Goal: Information Seeking & Learning: Learn about a topic

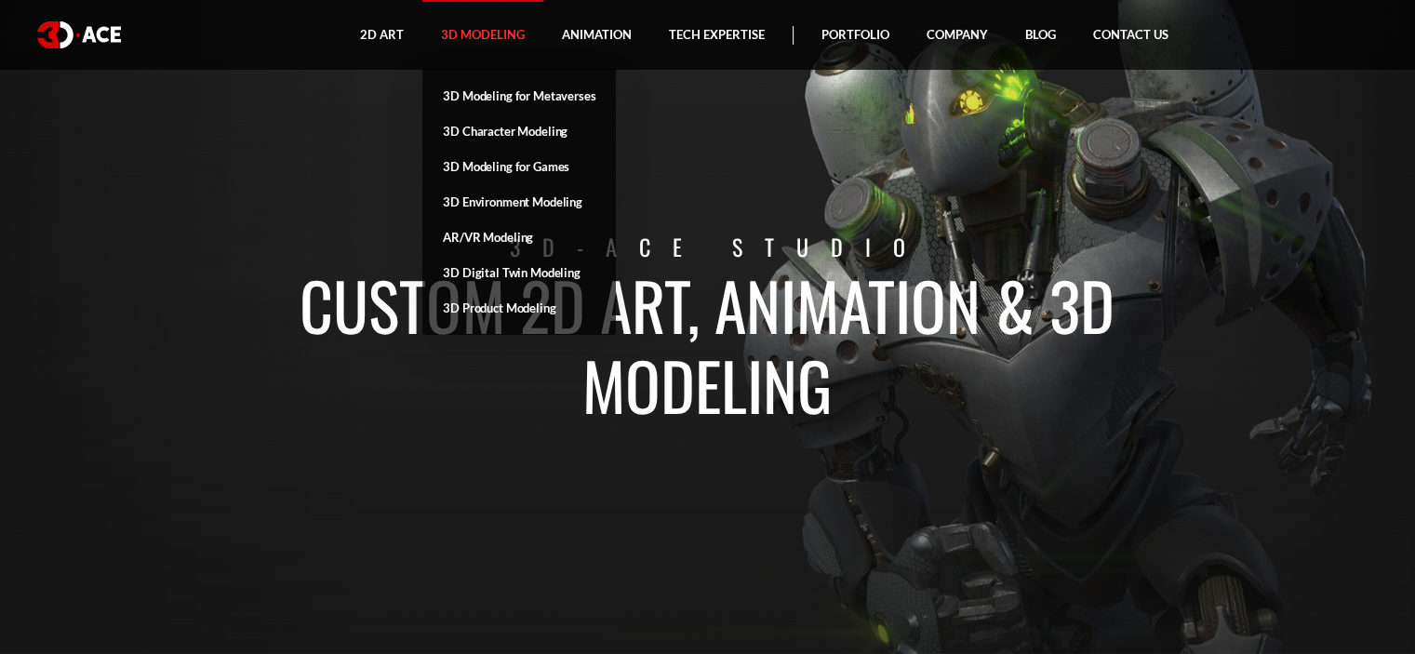
click at [491, 37] on link "3D Modeling" at bounding box center [482, 35] width 121 height 70
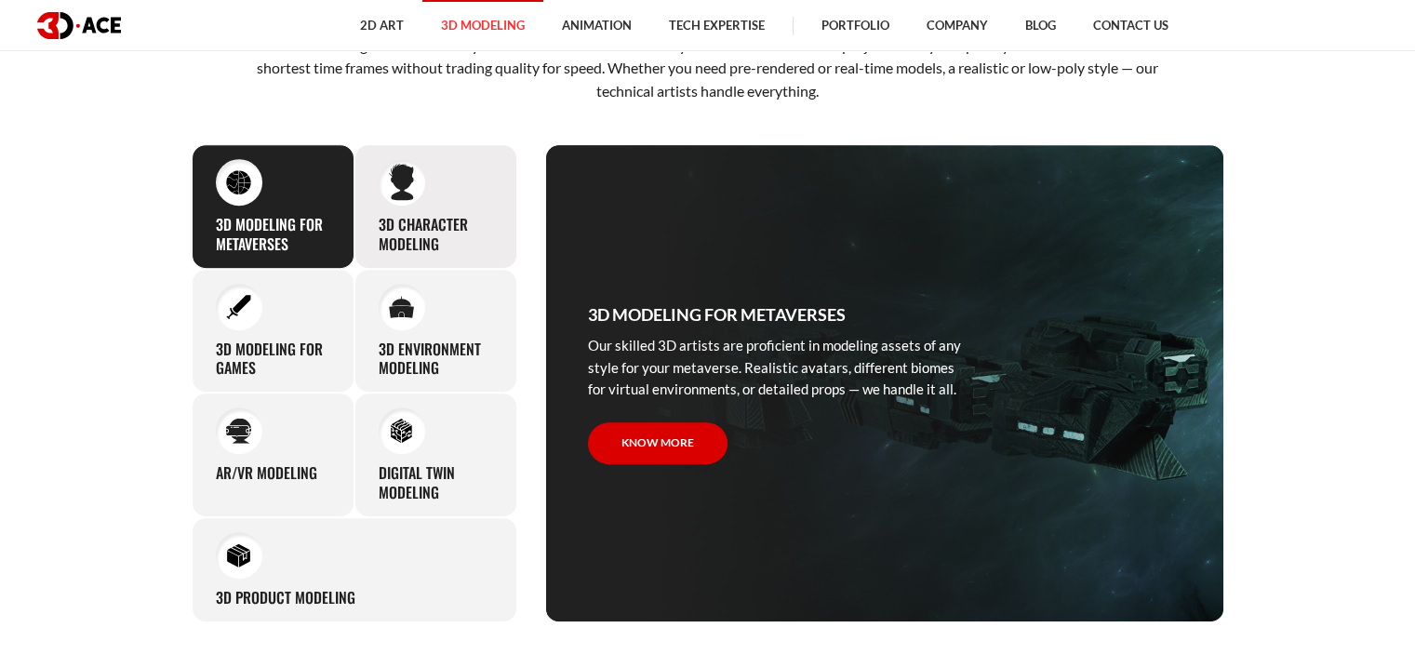
scroll to position [837, 0]
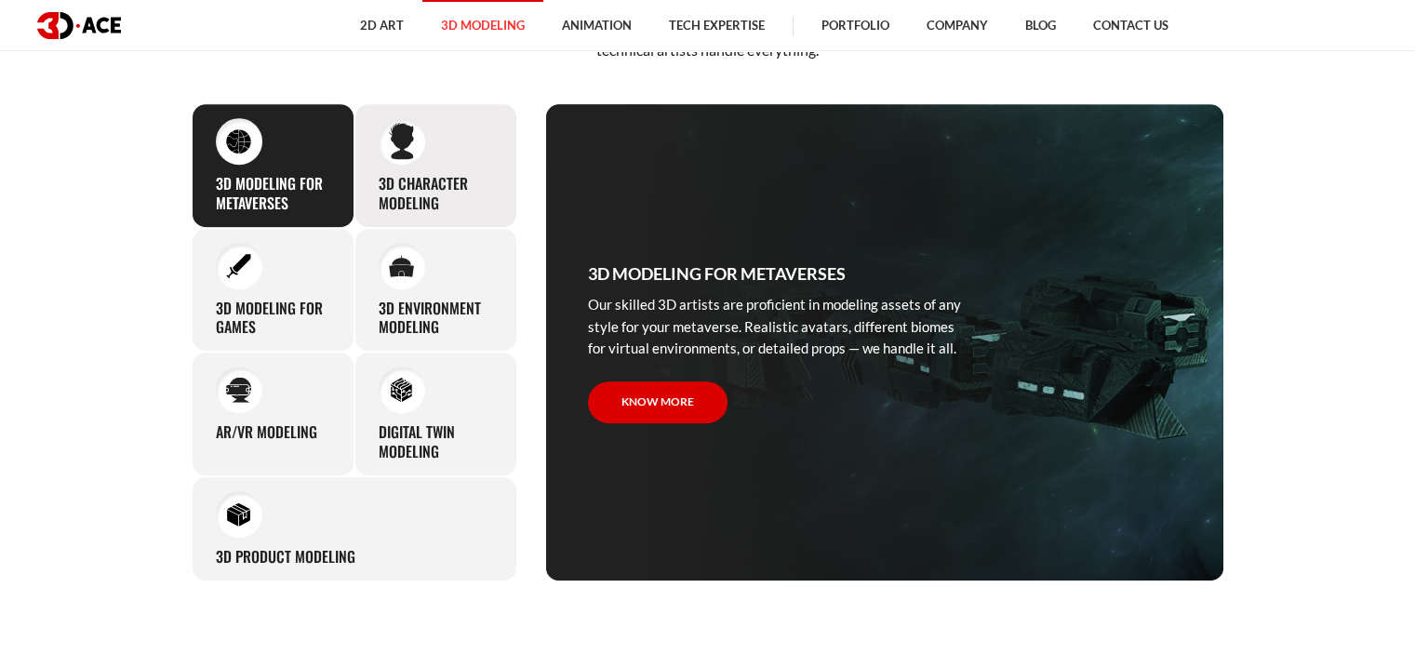
click at [486, 197] on h3 "3D character modeling" at bounding box center [436, 193] width 114 height 39
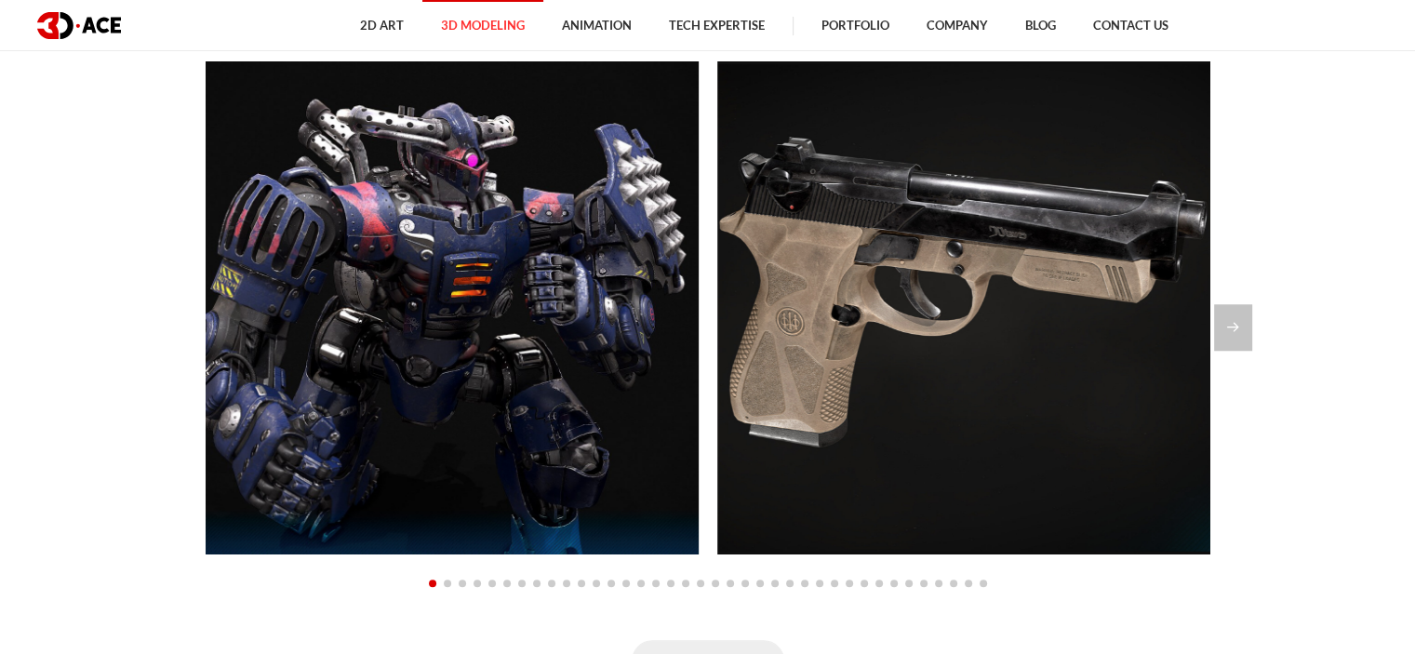
scroll to position [1674, 0]
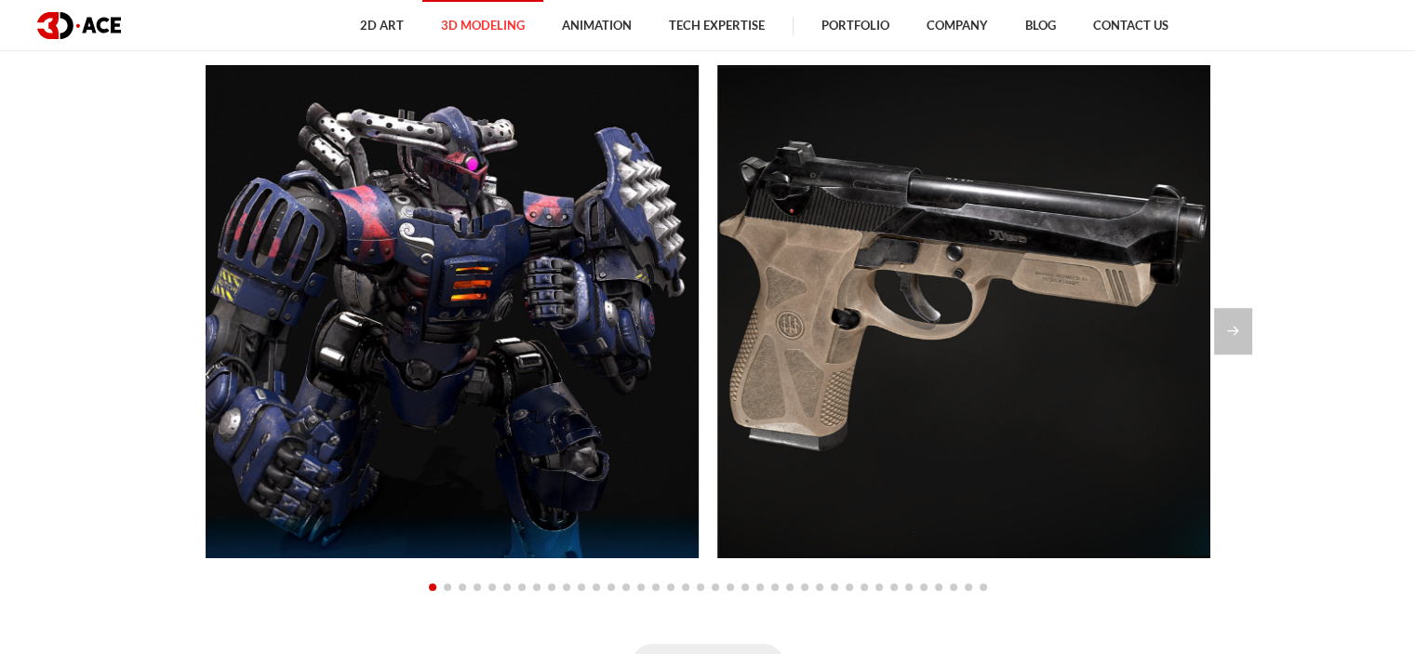
click at [1267, 315] on section "Explore our modeling portfolio All 3D Characters 3D Environment 3D Models for G…" at bounding box center [707, 270] width 1415 height 941
click at [1247, 319] on div "Next slide" at bounding box center [1233, 331] width 38 height 47
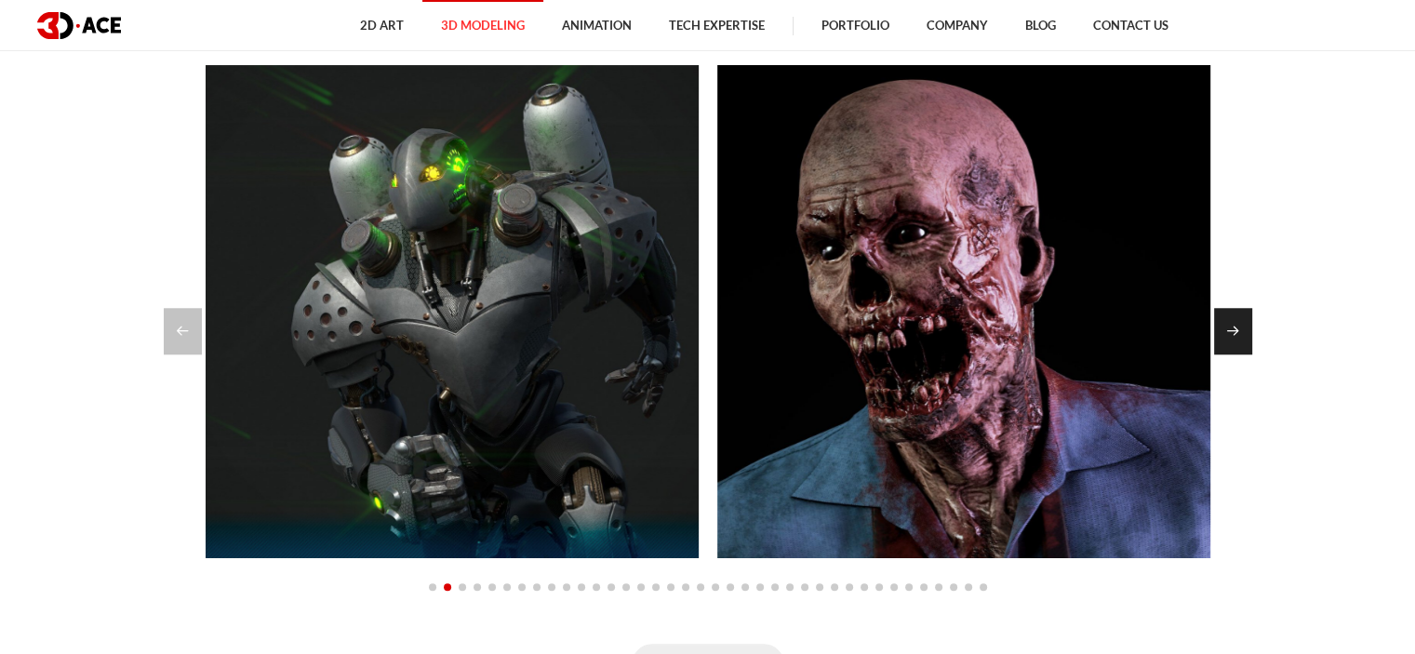
click at [1247, 319] on div "Next slide" at bounding box center [1233, 331] width 38 height 47
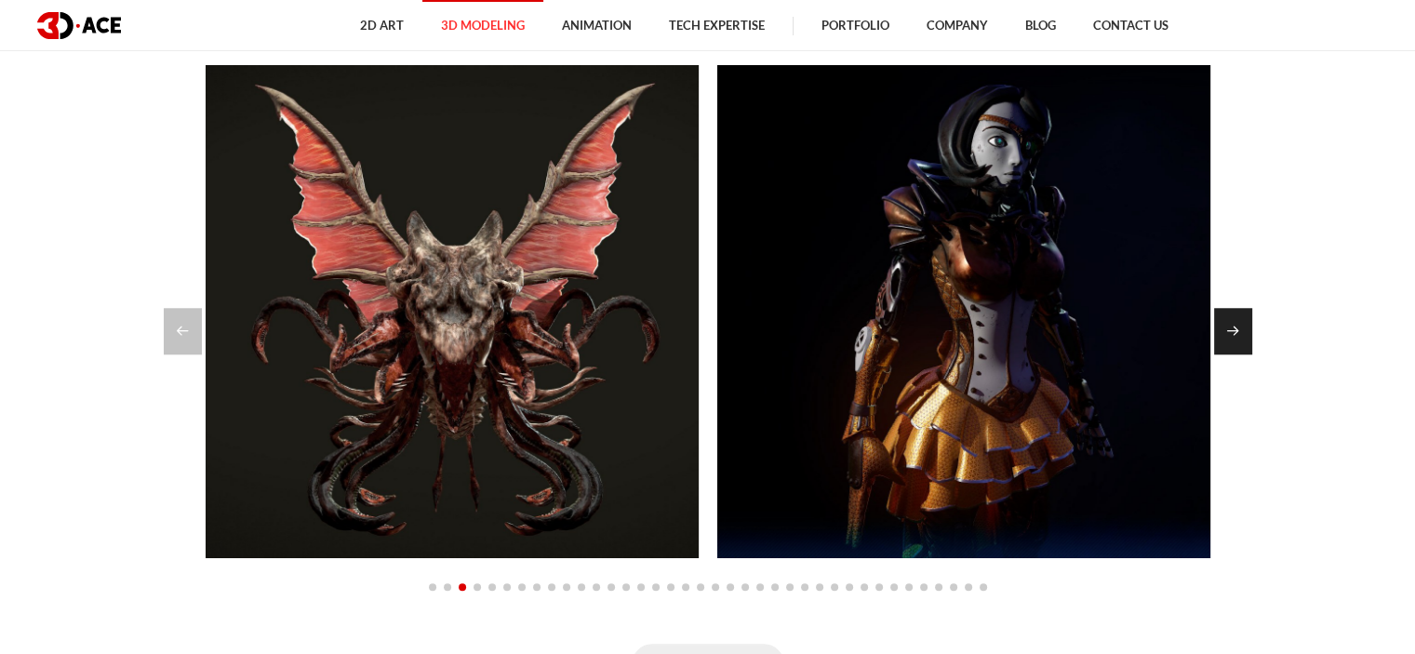
click at [1247, 319] on div "Next slide" at bounding box center [1233, 331] width 38 height 47
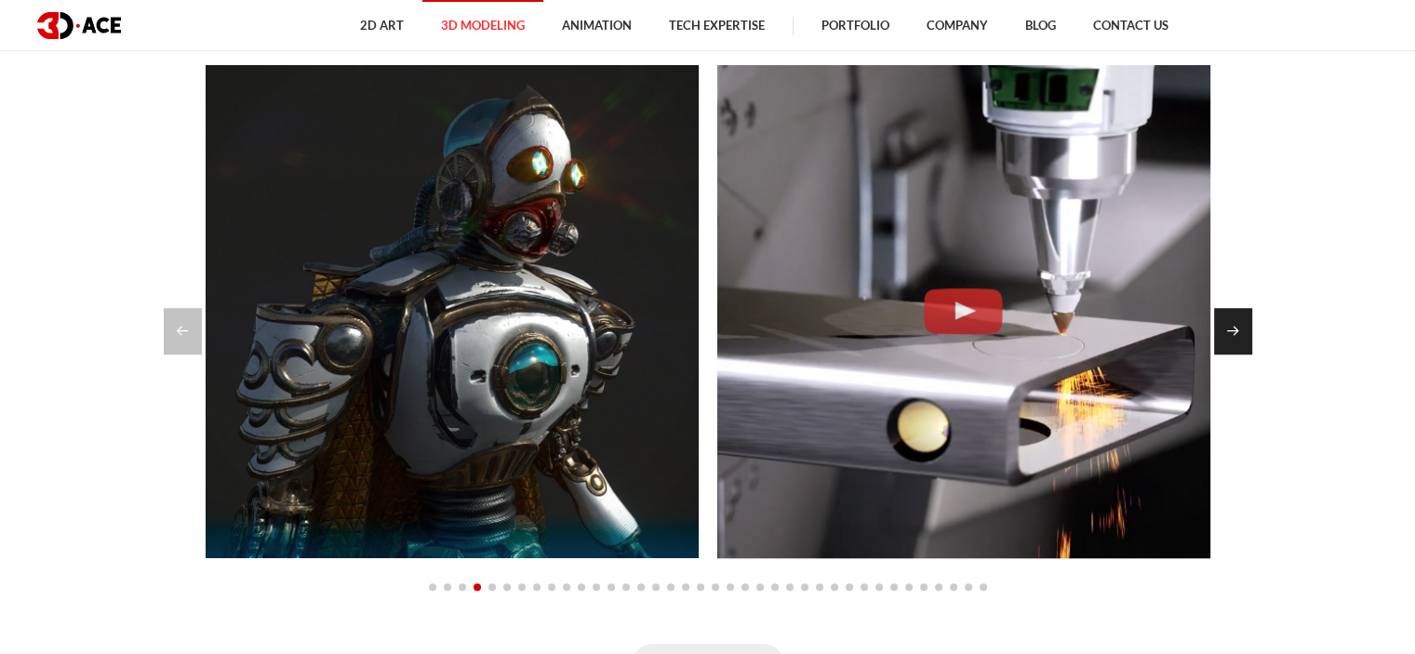
click at [1247, 319] on div "Next slide" at bounding box center [1233, 331] width 38 height 47
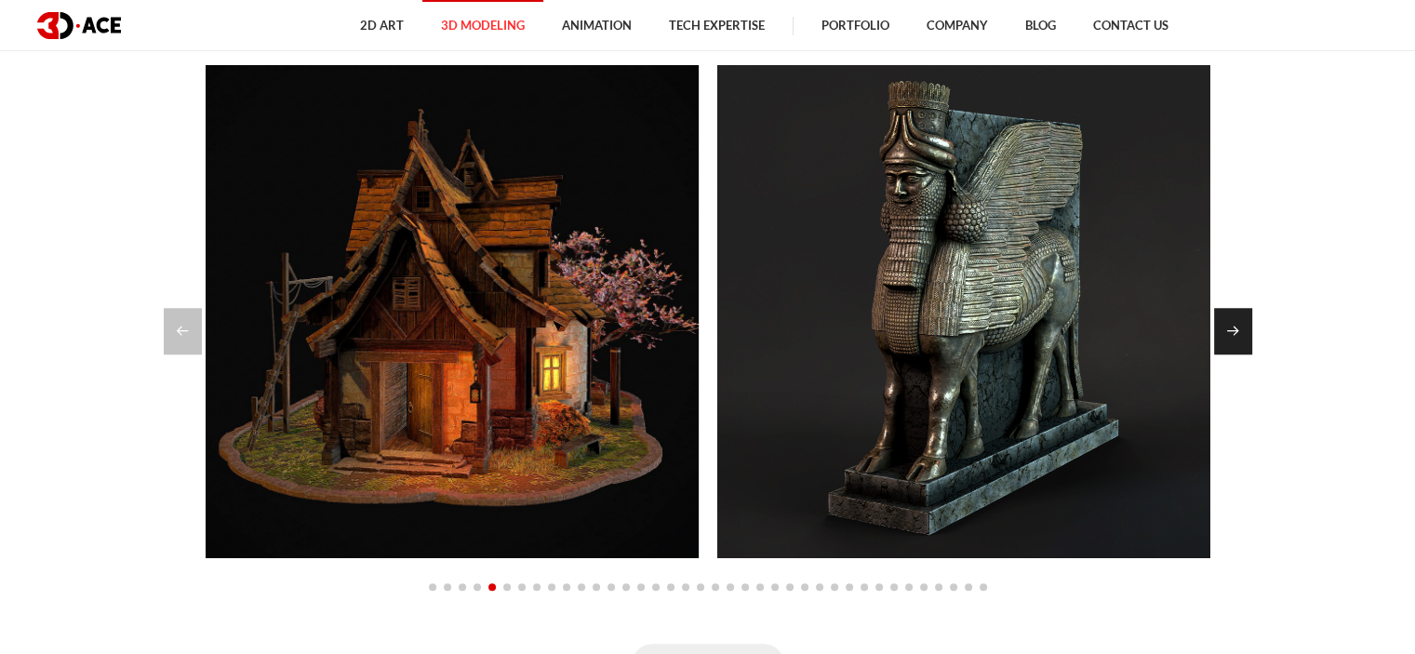
click at [1247, 319] on div "Next slide" at bounding box center [1233, 331] width 38 height 47
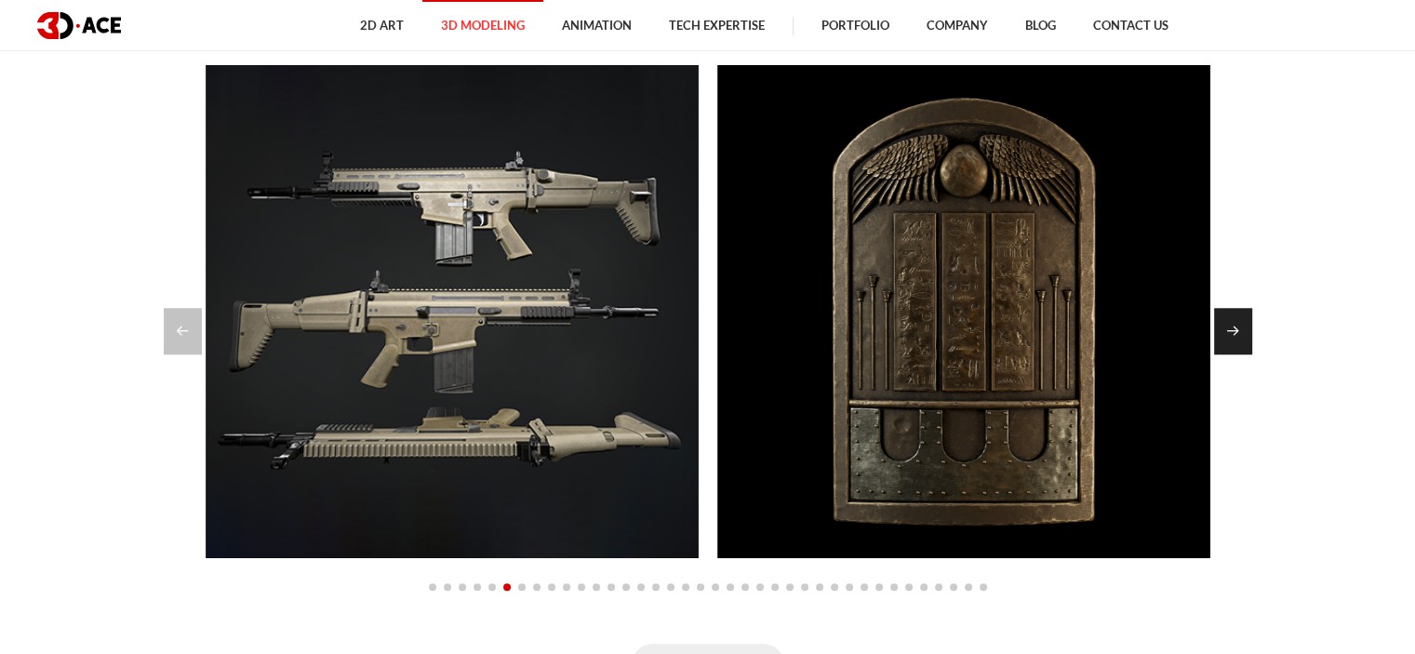
click at [1247, 319] on div "Next slide" at bounding box center [1233, 331] width 38 height 47
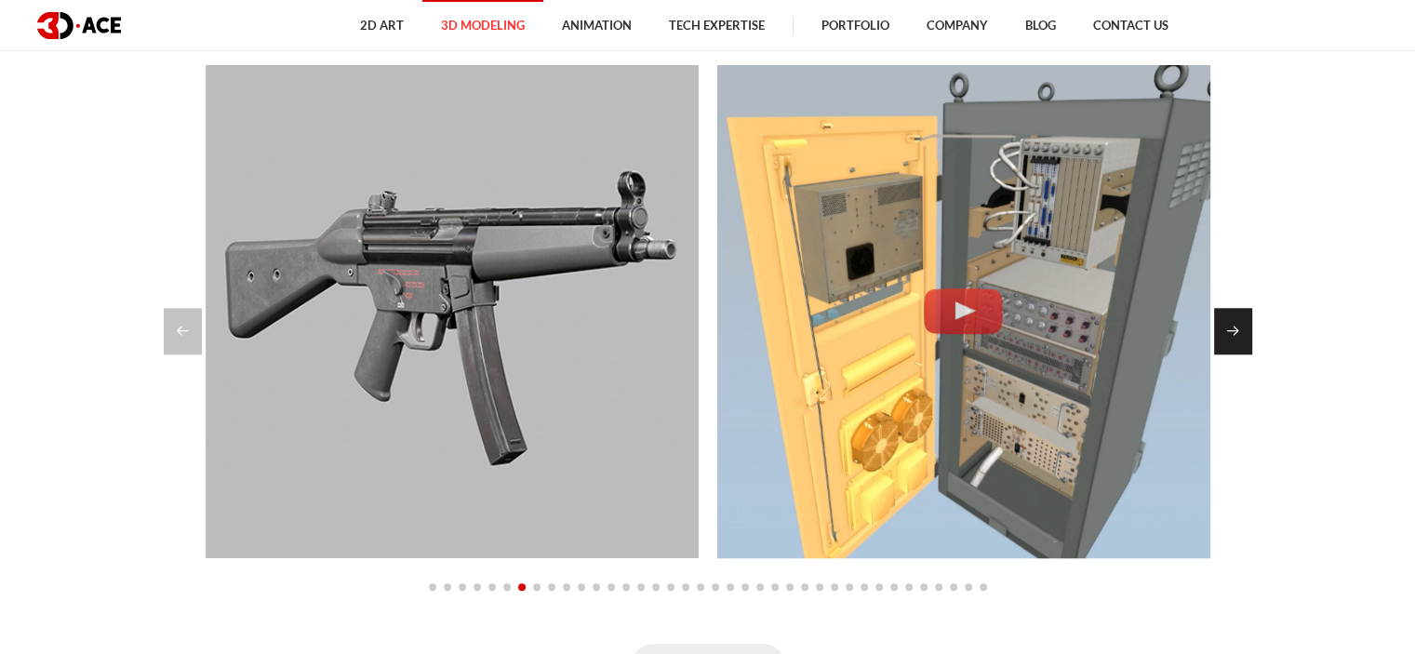
click at [1247, 319] on div "Next slide" at bounding box center [1233, 331] width 38 height 47
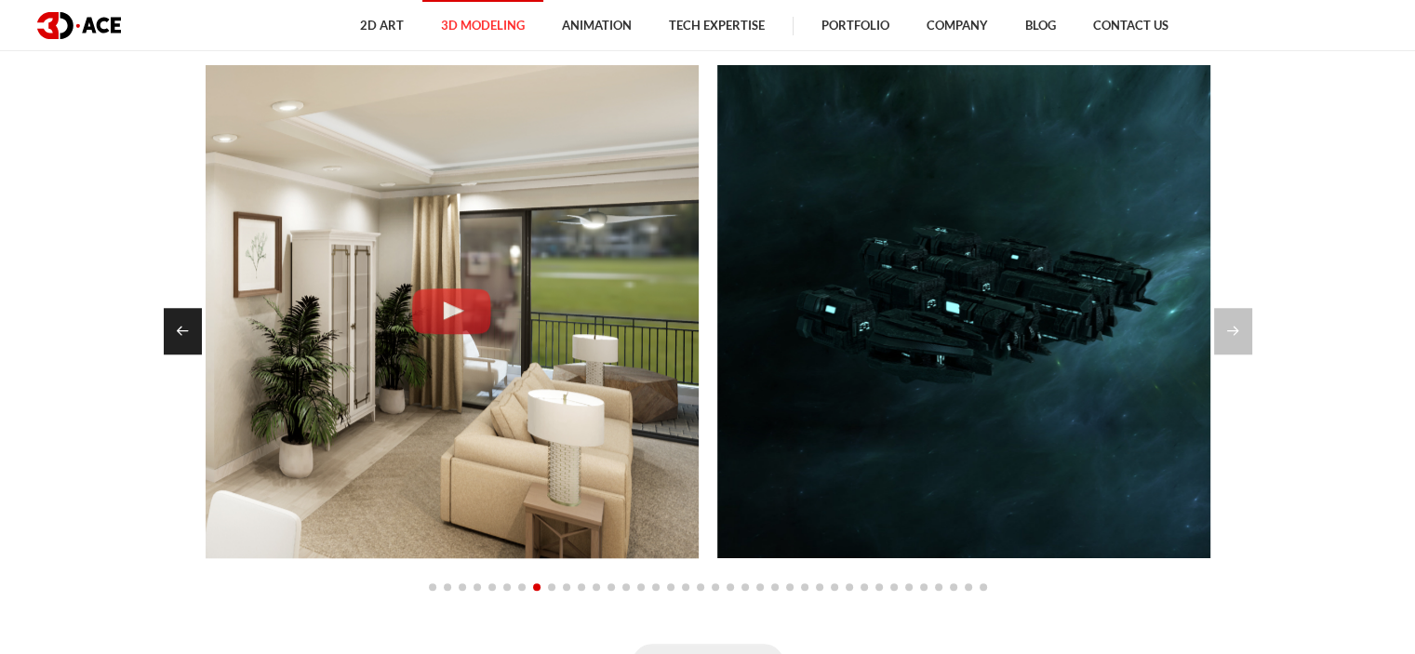
click at [184, 316] on div "Previous slide" at bounding box center [183, 331] width 38 height 47
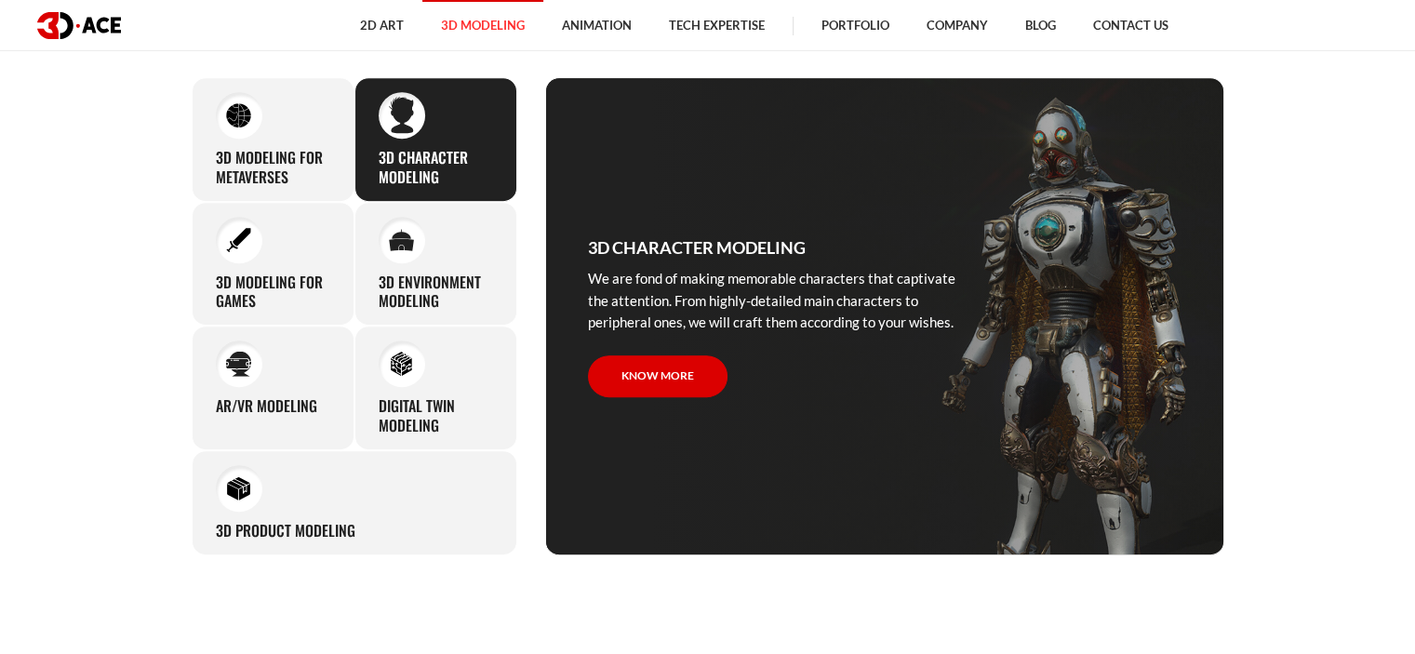
scroll to position [837, 0]
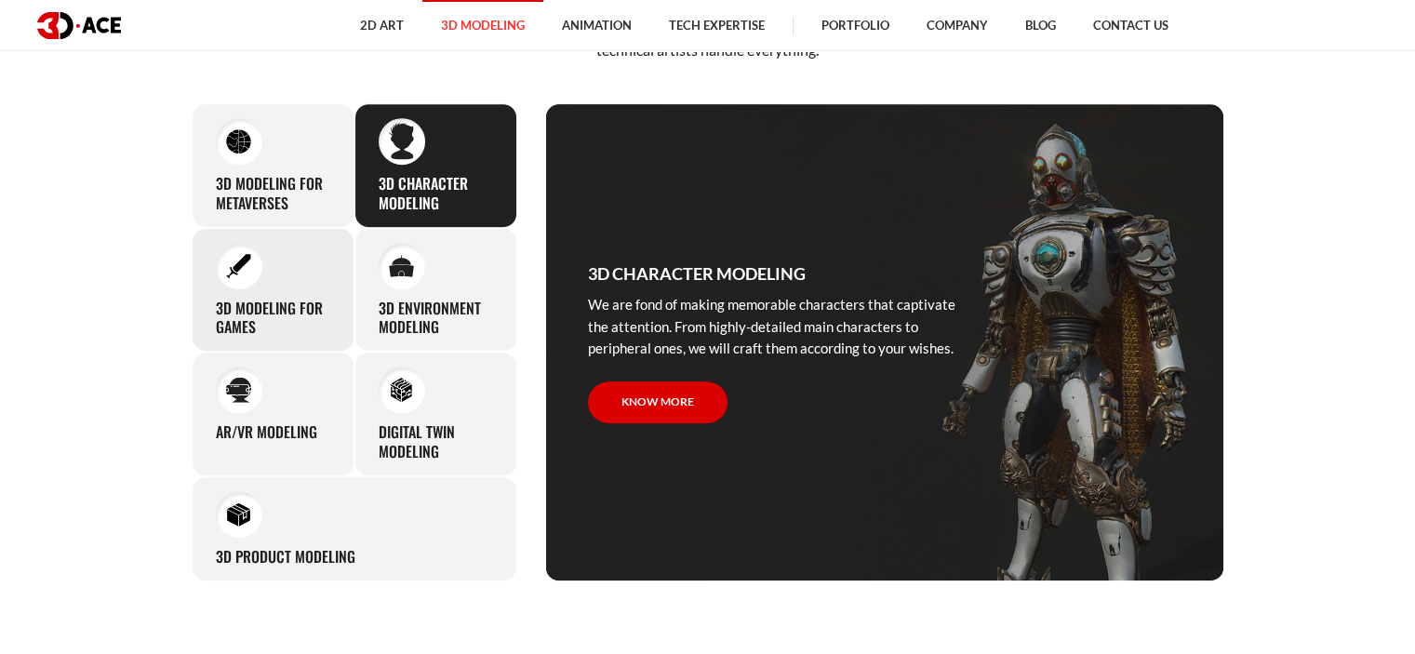
click at [216, 284] on div "3D modeling for games The eye-catching 3D characters, assets, and environments …" at bounding box center [273, 290] width 163 height 125
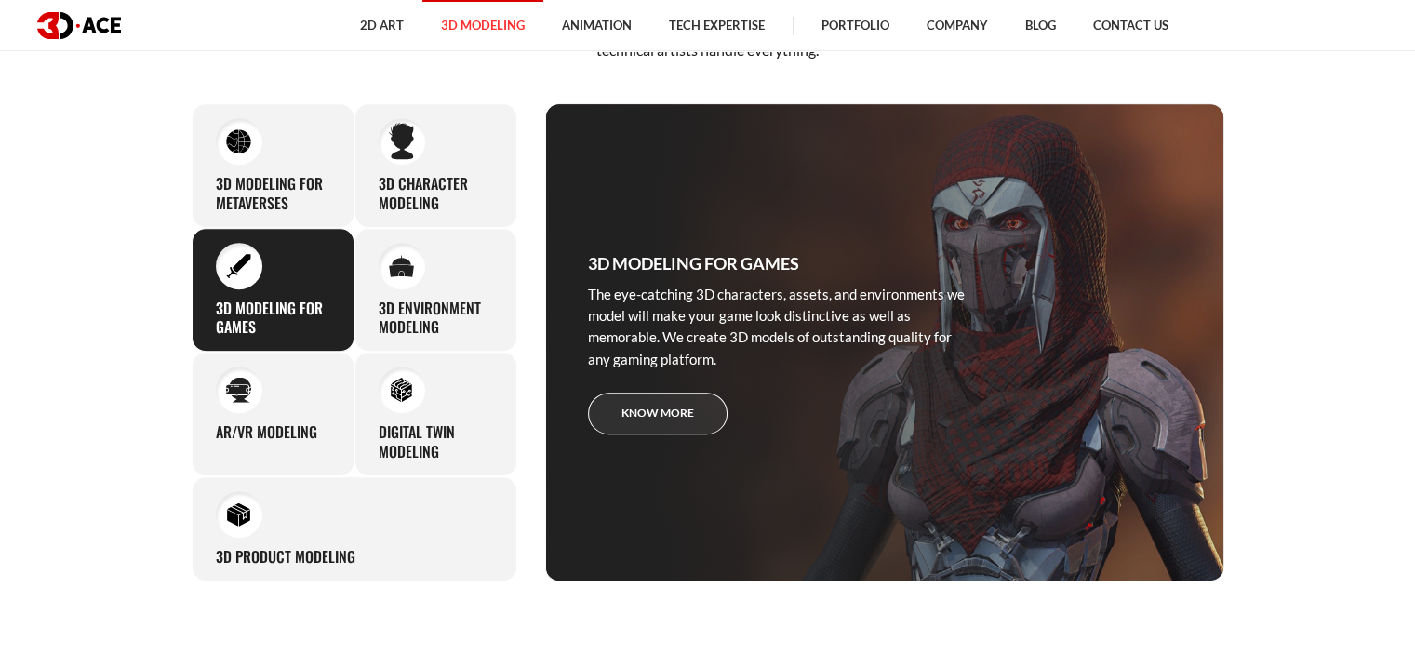
click at [681, 415] on link "Know more" at bounding box center [658, 414] width 140 height 42
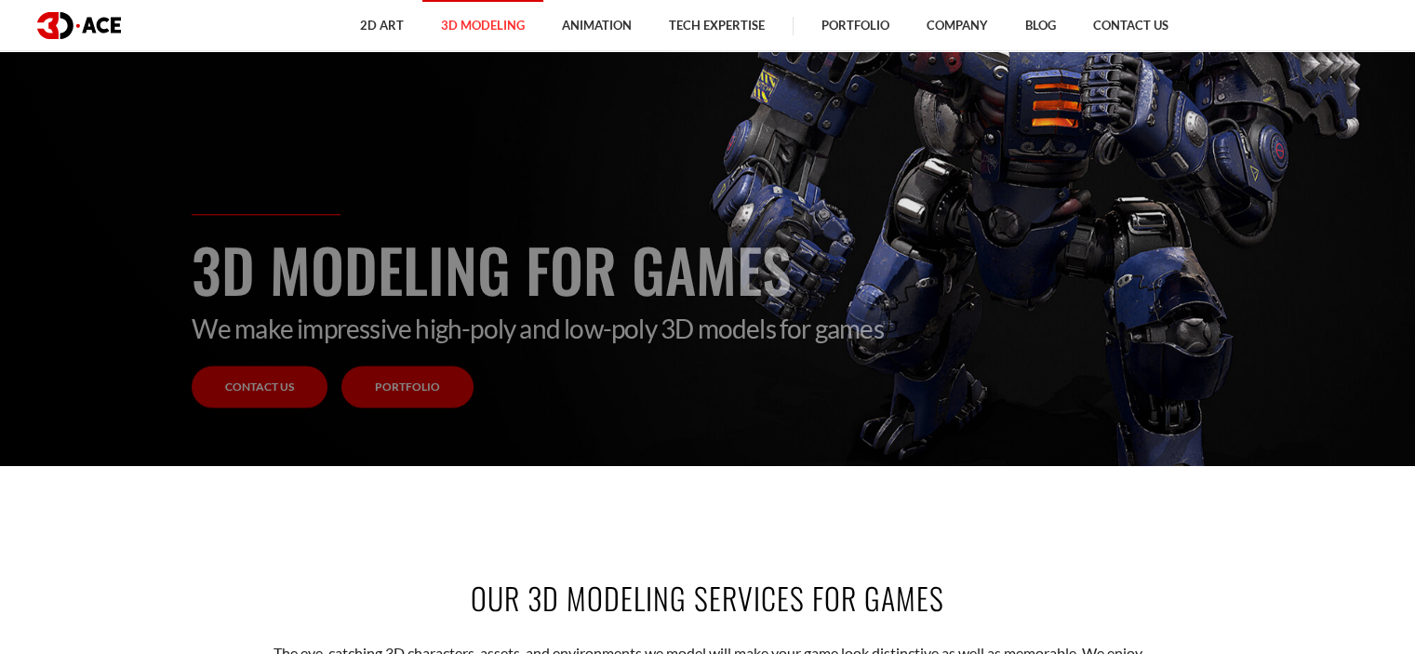
scroll to position [186, 0]
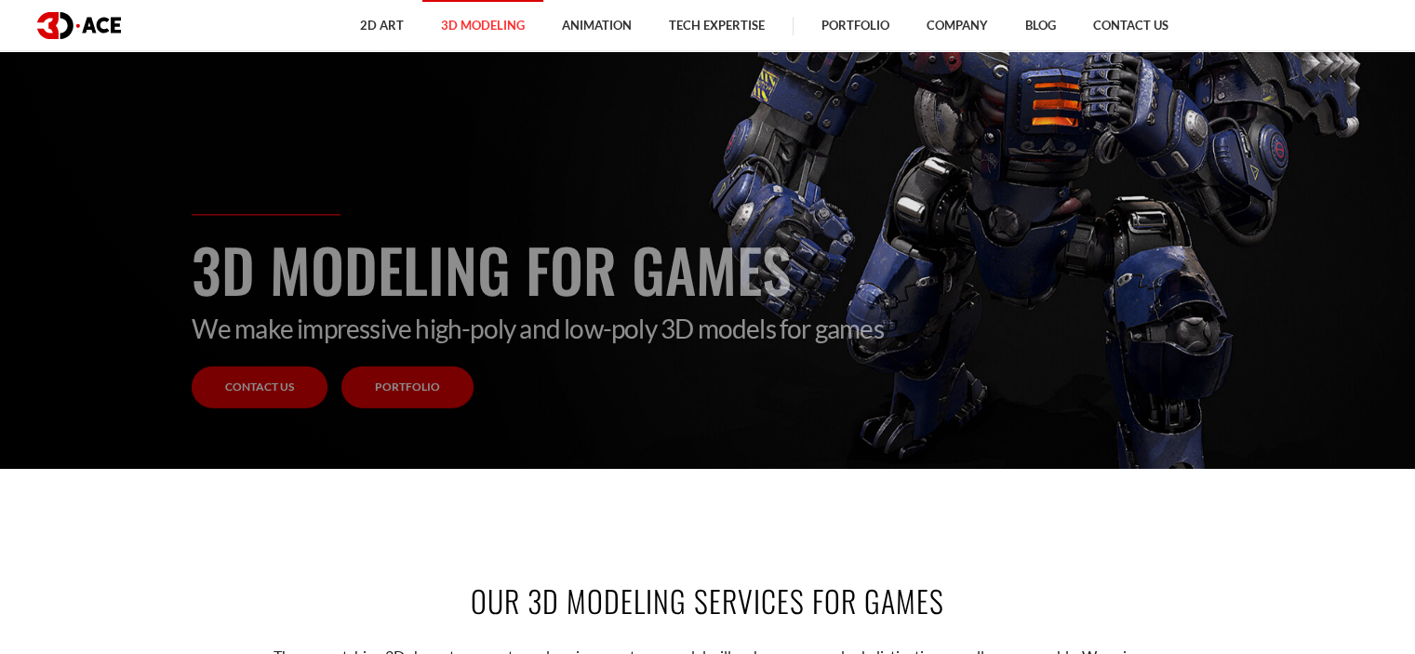
click at [417, 404] on link "Portfolio" at bounding box center [407, 388] width 132 height 42
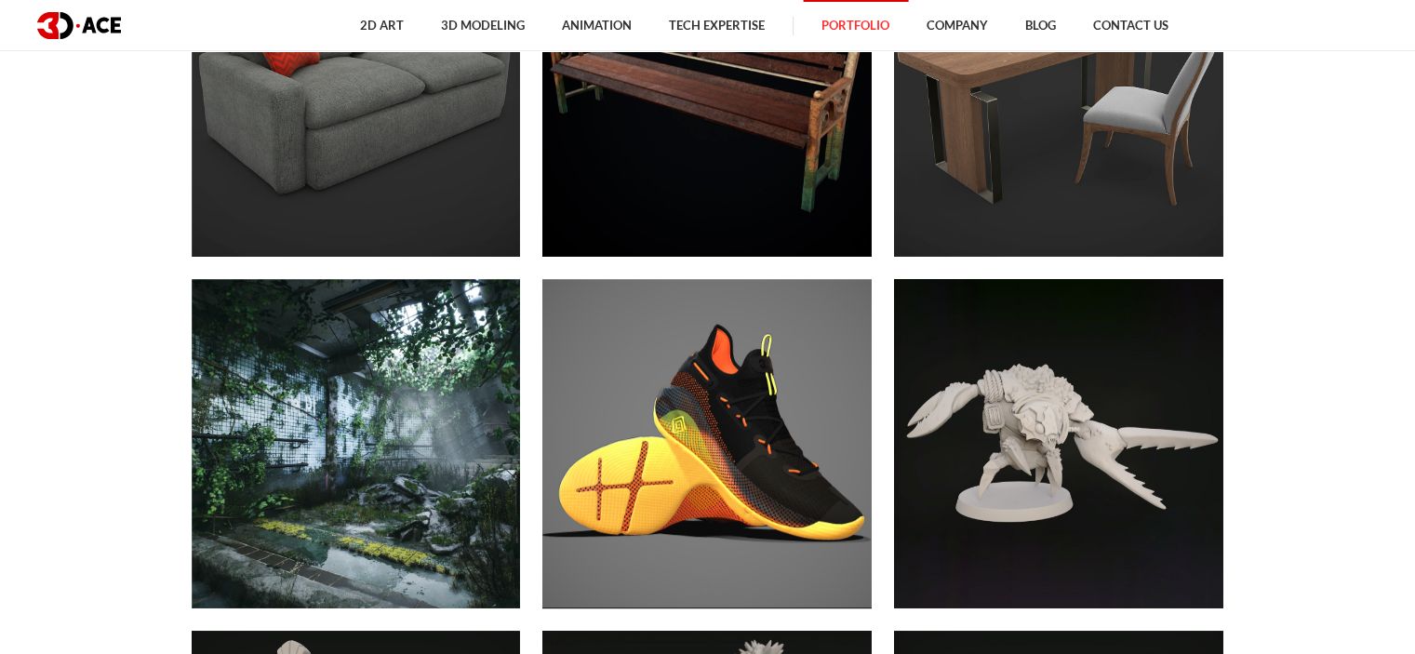
scroll to position [7628, 0]
